Goal: Complete application form

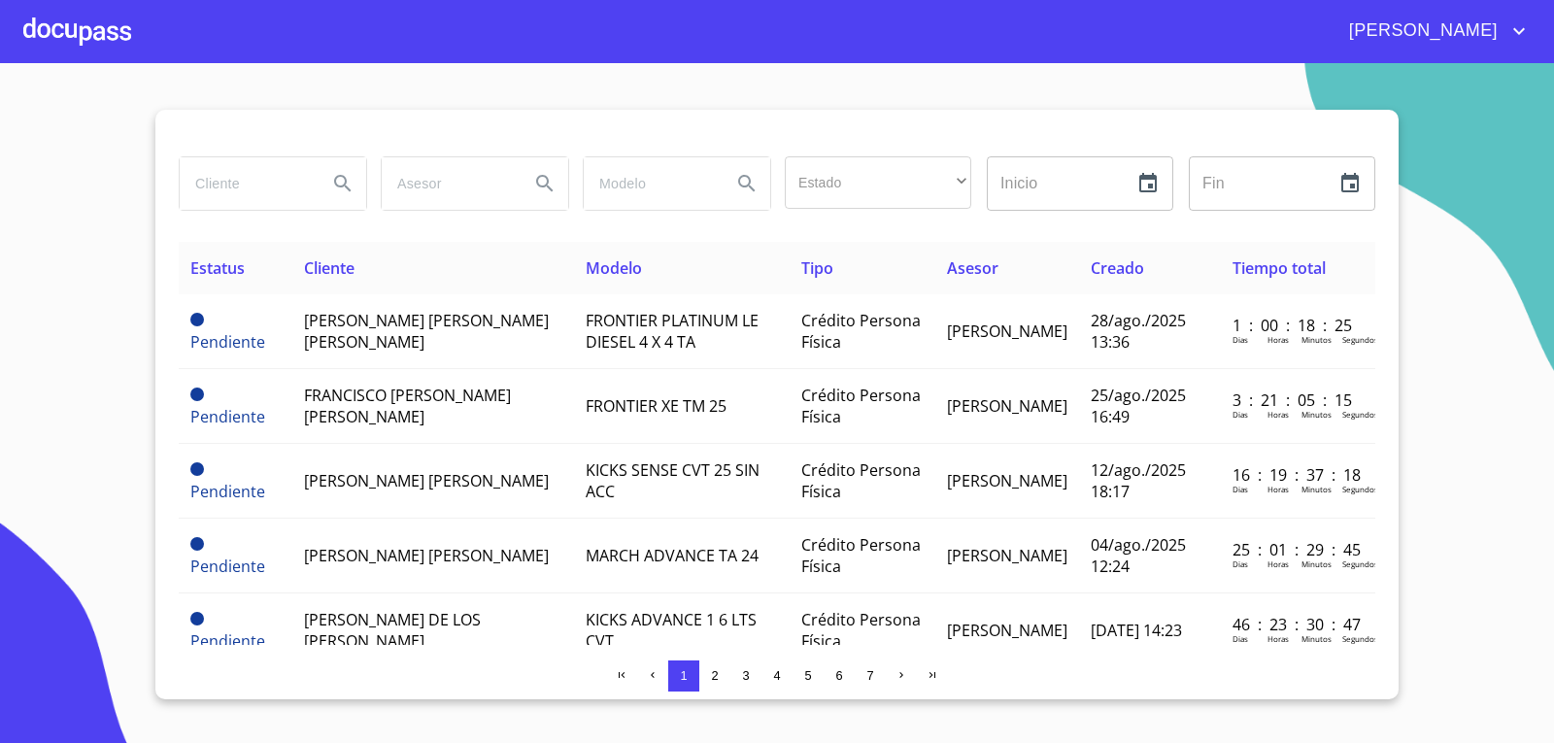
click at [241, 181] on input "search" at bounding box center [246, 183] width 132 height 52
click at [57, 37] on div at bounding box center [77, 31] width 108 height 62
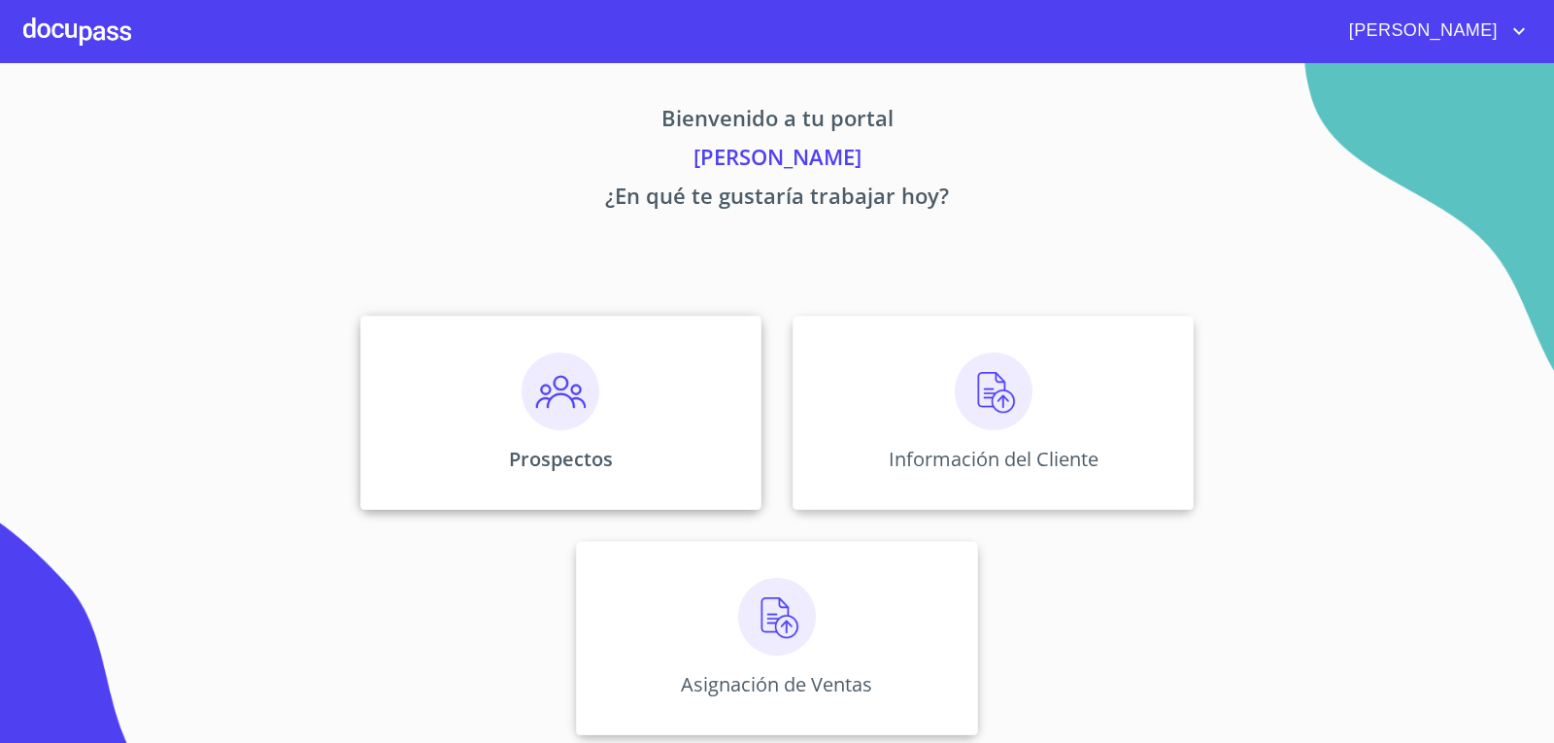
click at [499, 434] on div "Prospectos" at bounding box center [560, 413] width 401 height 194
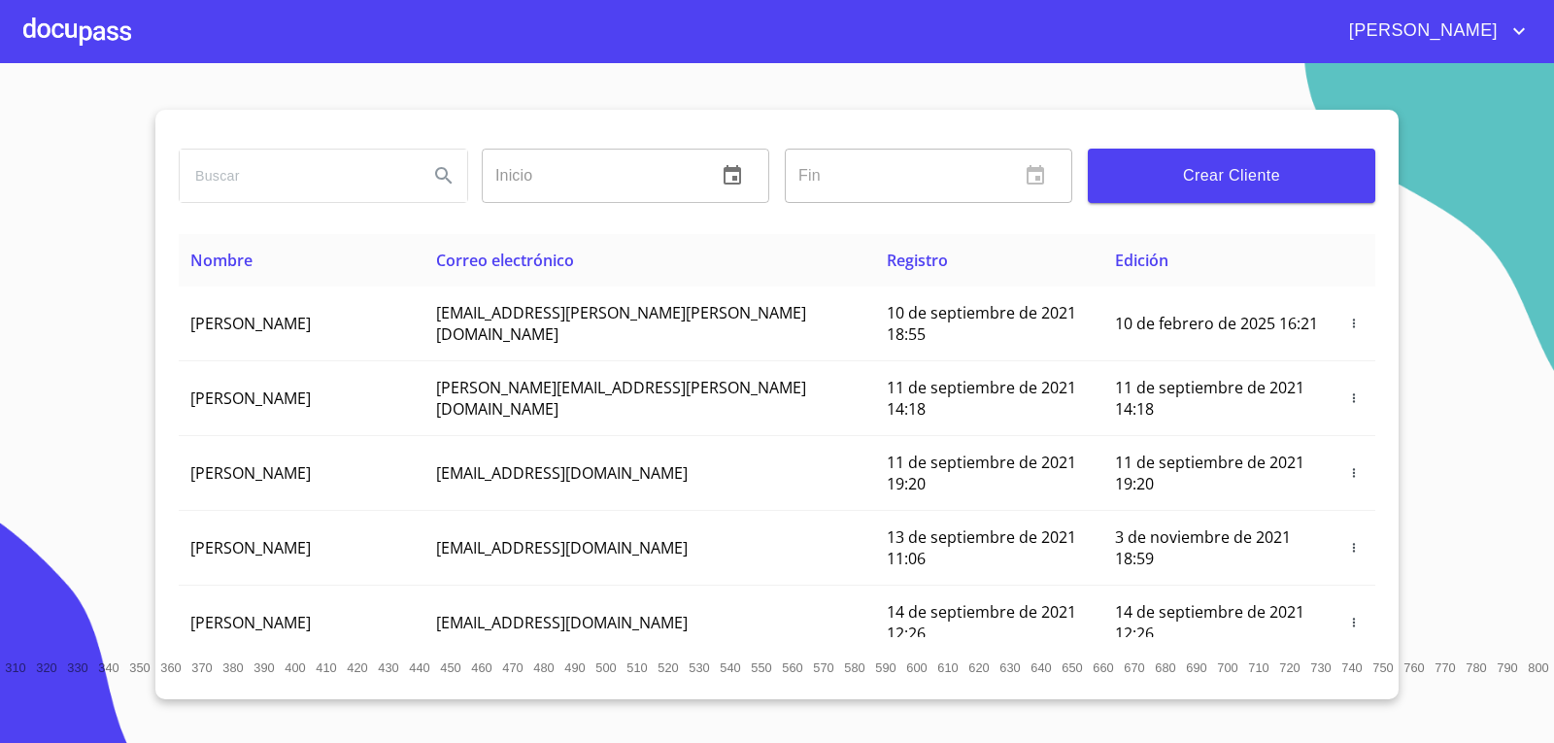
click at [328, 168] on input "search" at bounding box center [296, 176] width 233 height 52
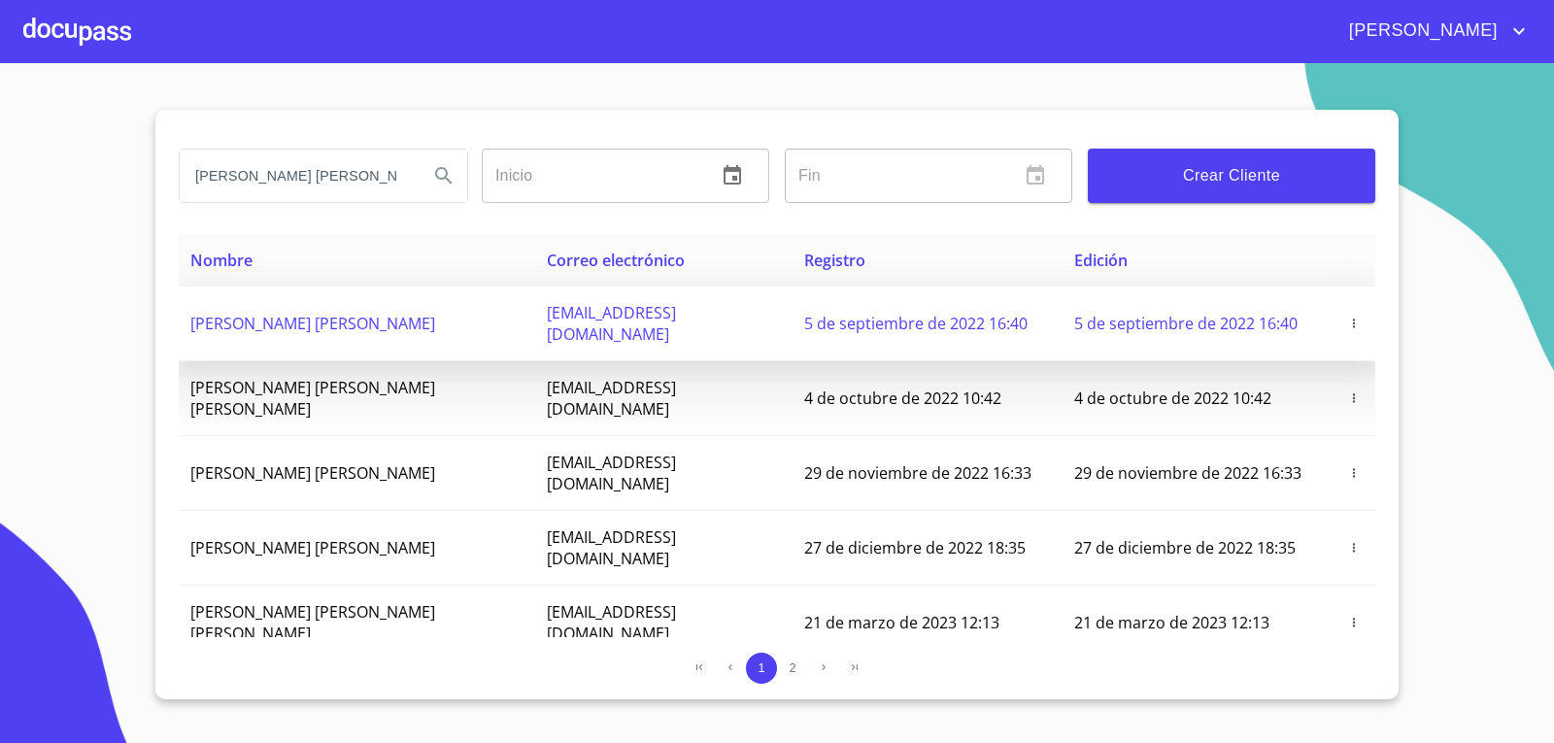
type input "[PERSON_NAME] [PERSON_NAME]"
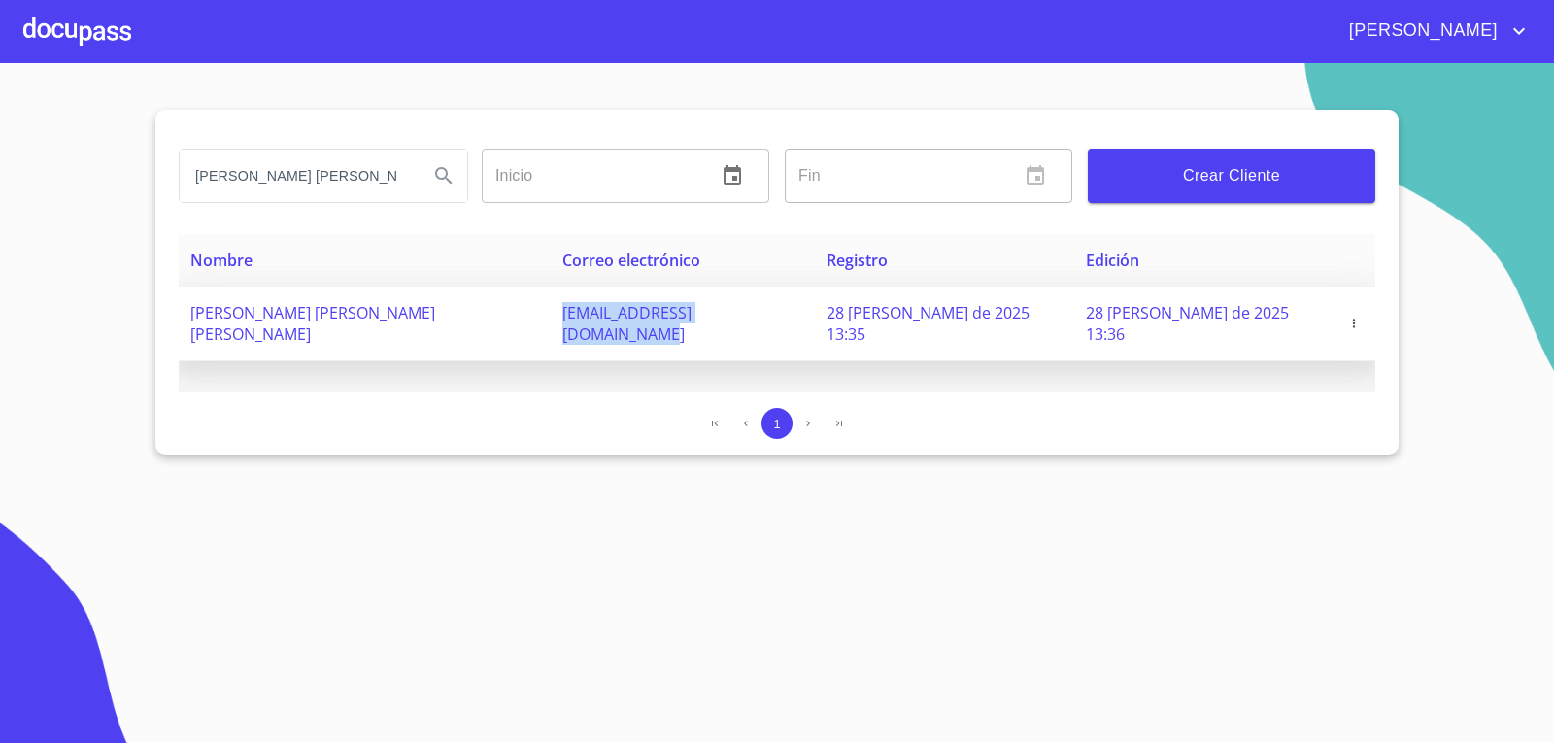
drag, startPoint x: 721, startPoint y: 311, endPoint x: 464, endPoint y: 323, distance: 256.7
click at [551, 323] on td "[EMAIL_ADDRESS][DOMAIN_NAME]" at bounding box center [683, 324] width 265 height 75
copy span "[EMAIL_ADDRESS][DOMAIN_NAME]"
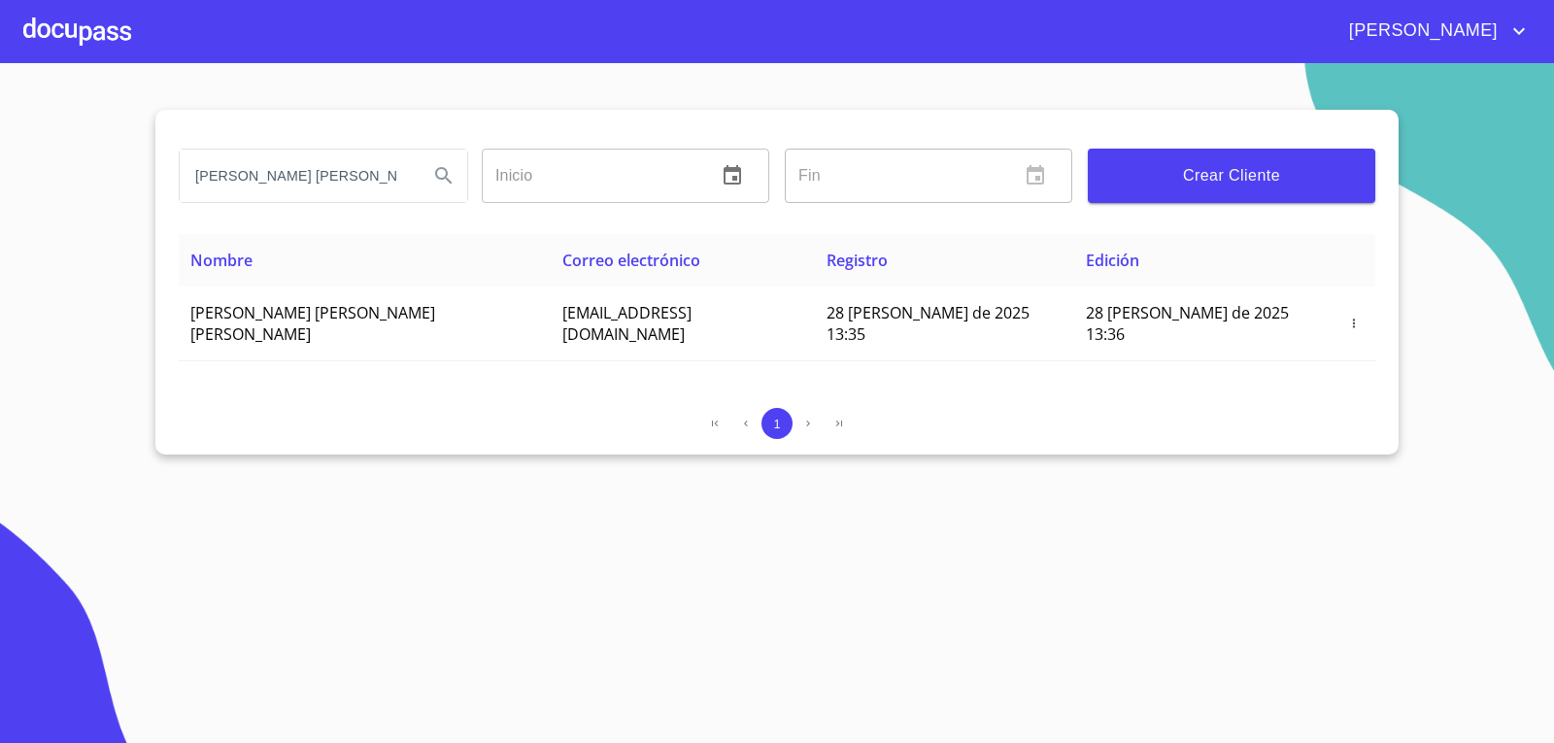
click at [33, 18] on div at bounding box center [77, 31] width 108 height 62
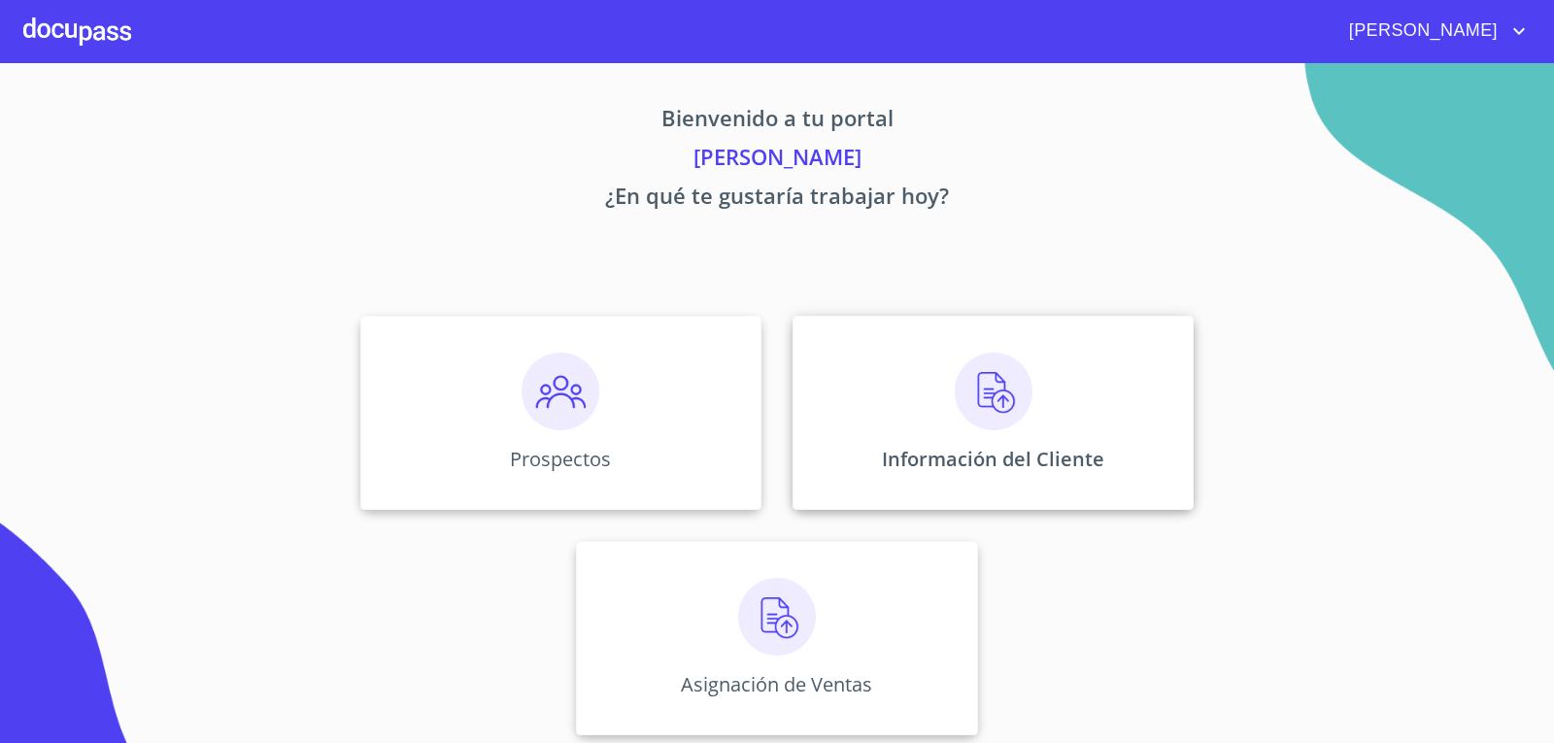
click at [952, 468] on p "Información del Cliente" at bounding box center [993, 459] width 222 height 26
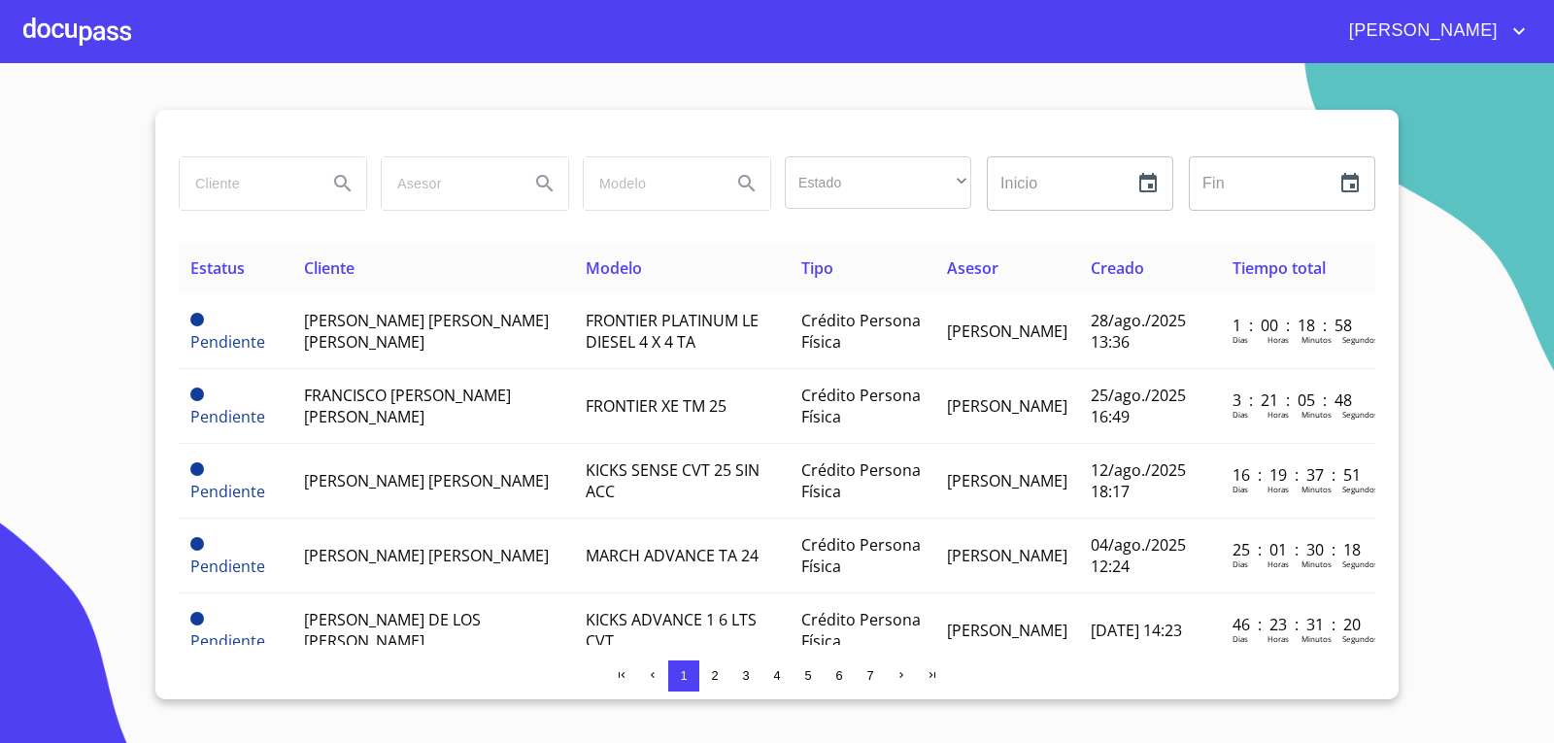
click at [270, 197] on input "search" at bounding box center [246, 183] width 132 height 52
type input "[PERSON_NAME] [PERSON_NAME] [PERSON_NAME]"
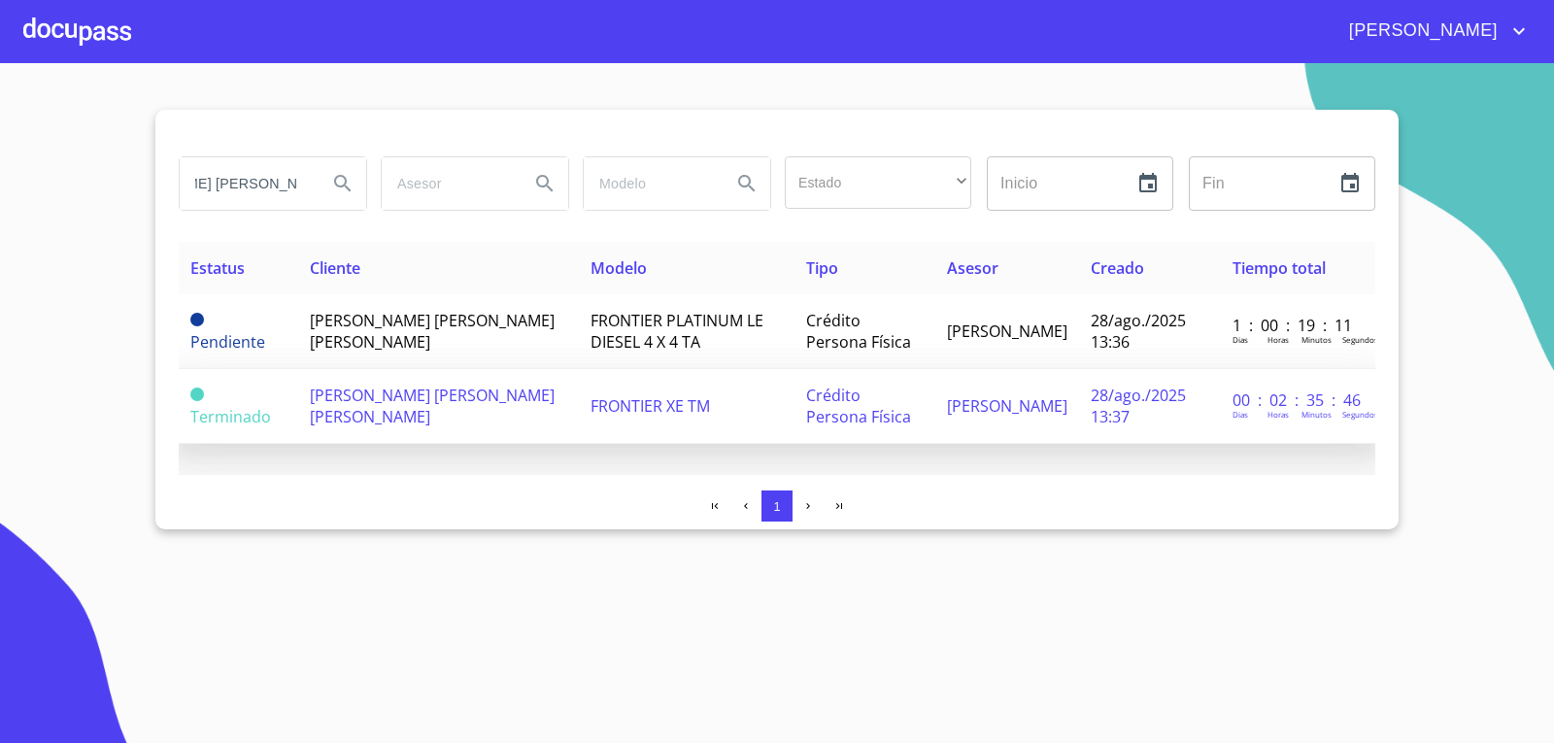
scroll to position [0, 0]
click at [471, 399] on td "[PERSON_NAME] [PERSON_NAME] [PERSON_NAME]" at bounding box center [438, 406] width 281 height 75
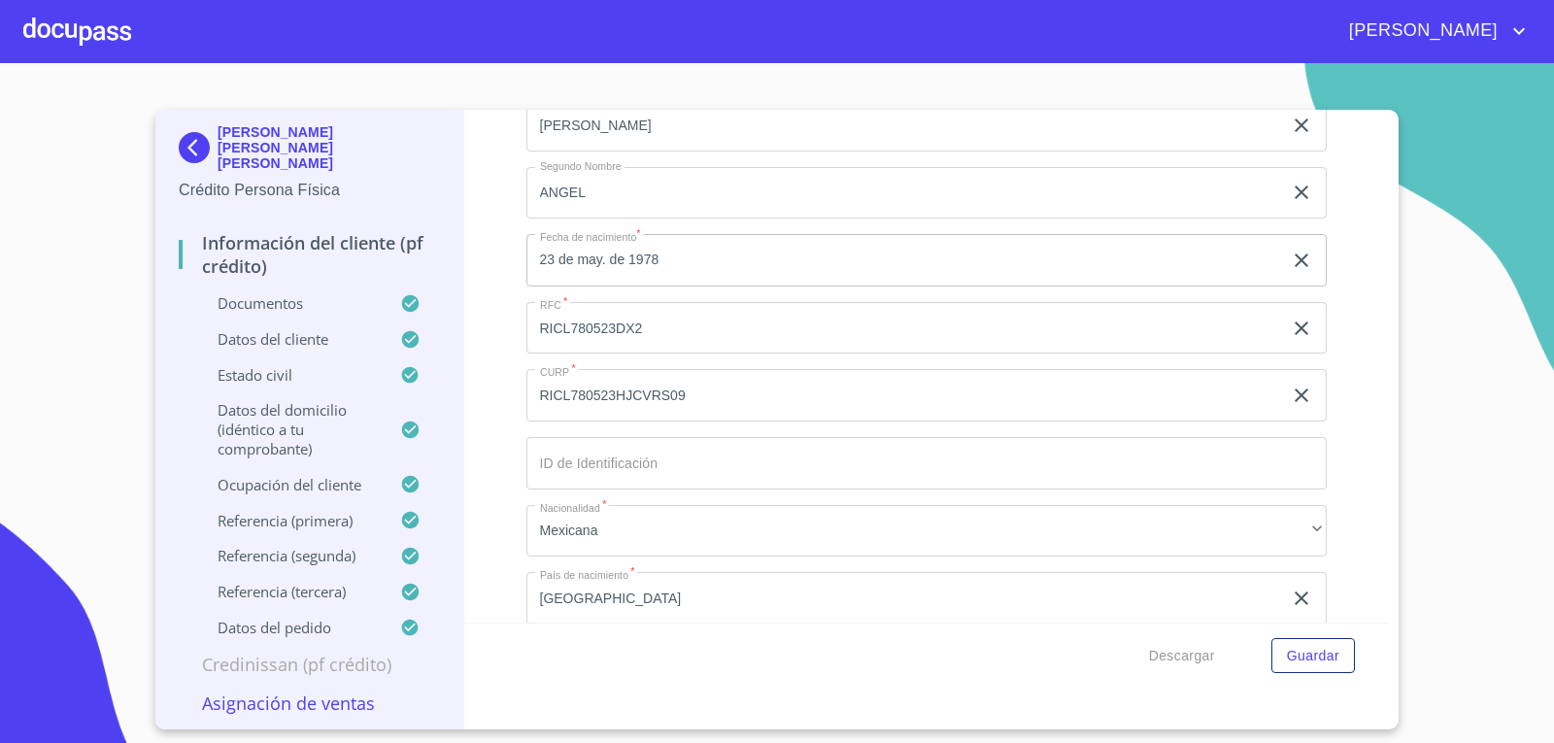
scroll to position [6507, 0]
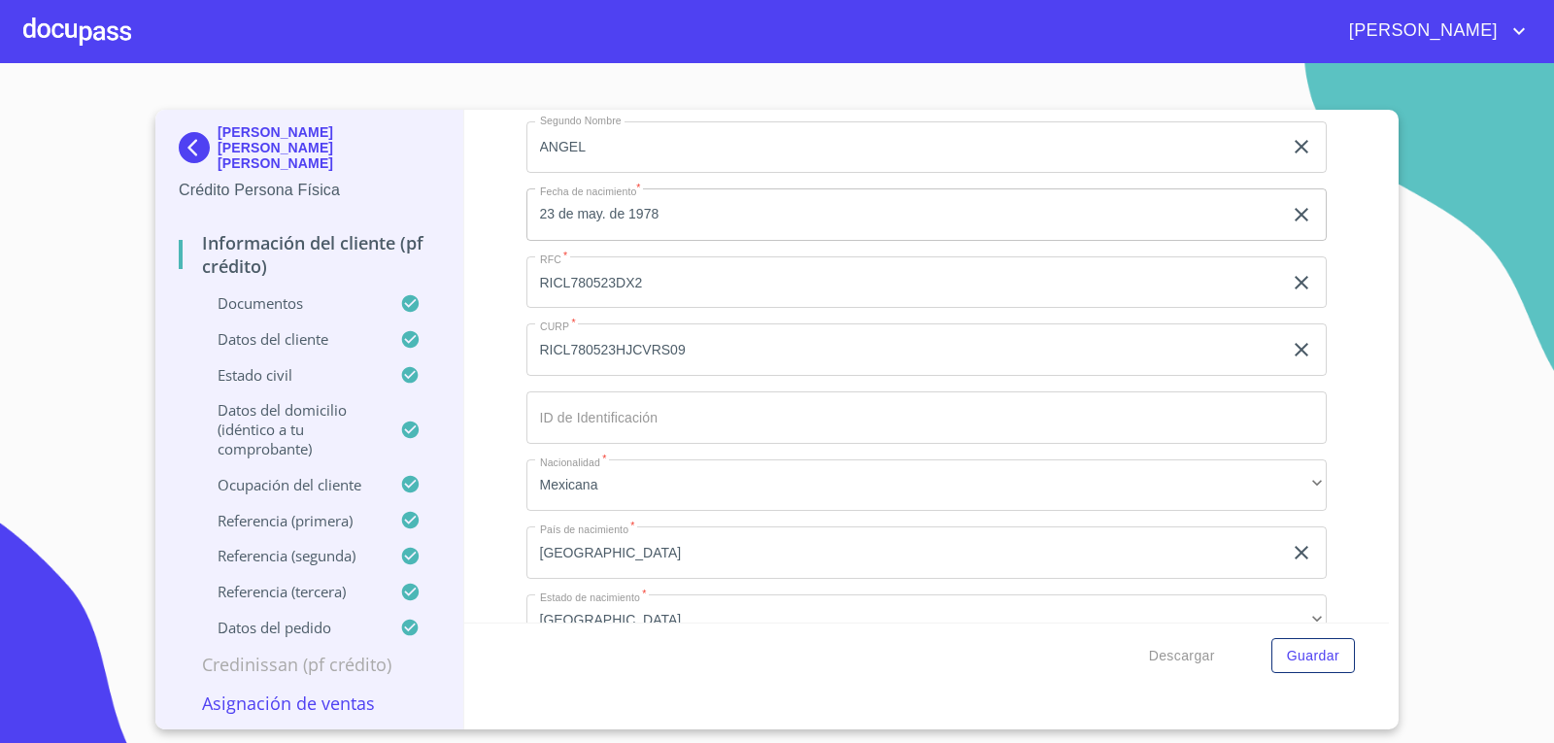
click at [652, 274] on input "RICL780523DX2" at bounding box center [904, 282] width 757 height 52
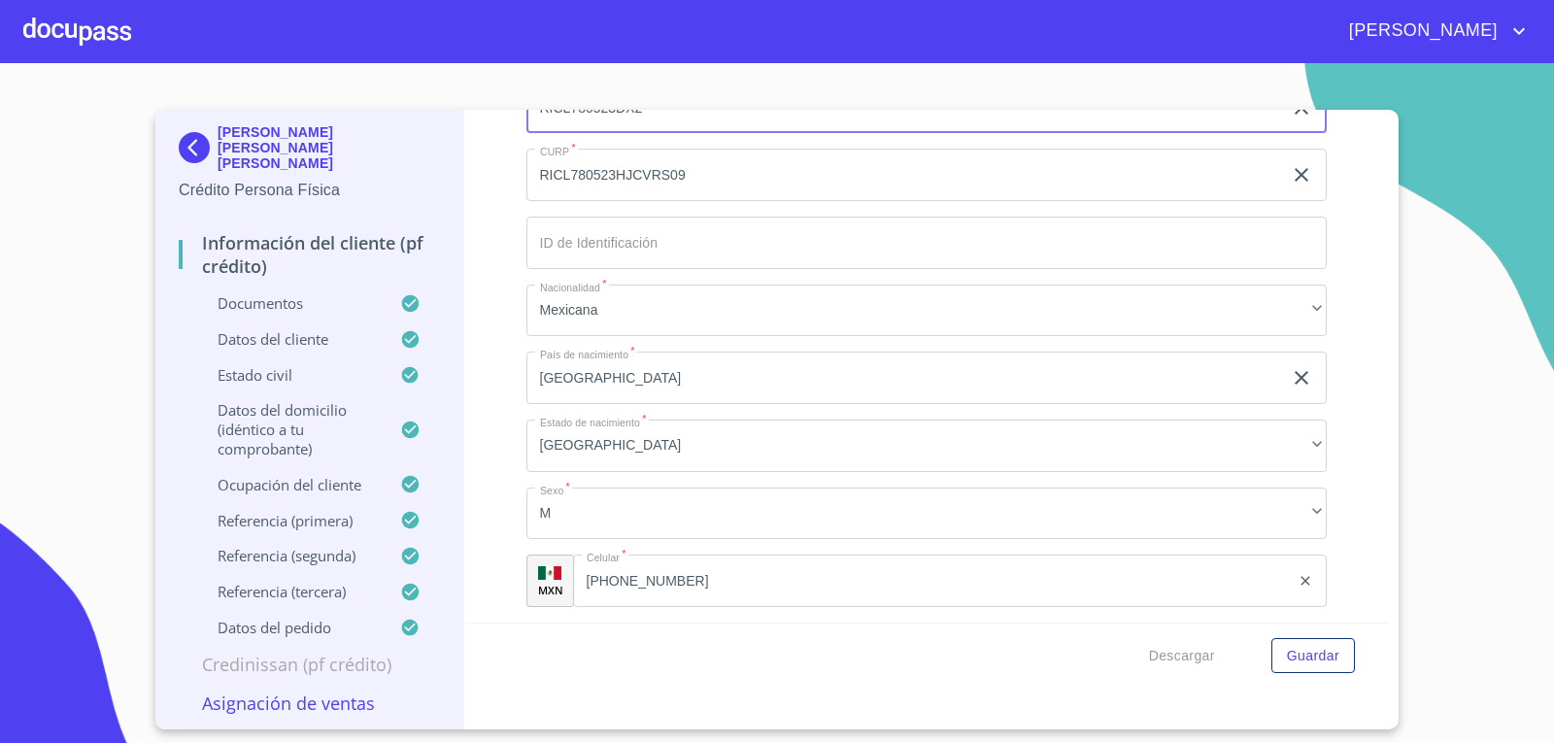
scroll to position [6896, 0]
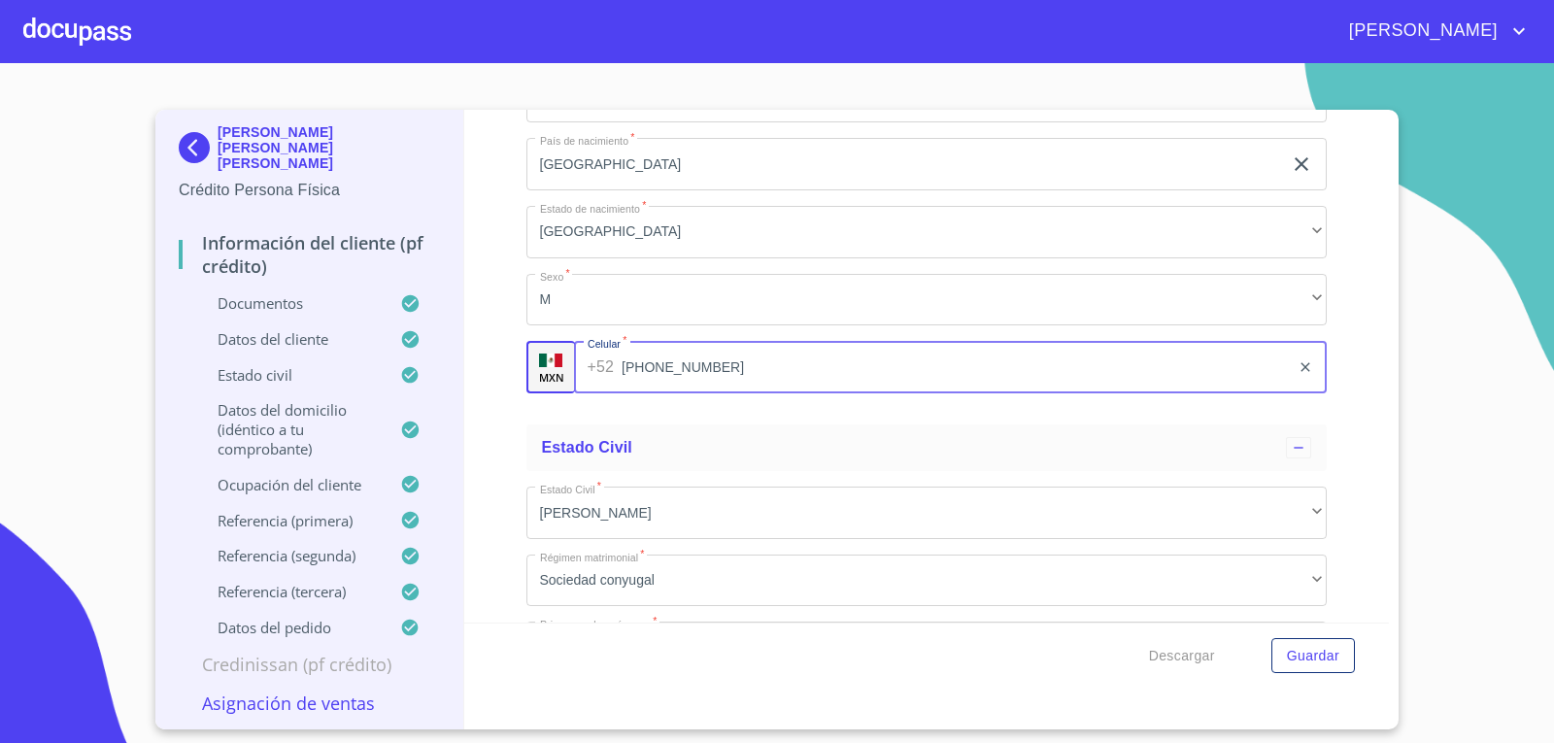
drag, startPoint x: 785, startPoint y: 355, endPoint x: 0, endPoint y: 264, distance: 790.0
click at [0, 264] on section "[PERSON_NAME] [PERSON_NAME] [PERSON_NAME] Crédito Persona Física Información de…" at bounding box center [777, 403] width 1554 height 680
